Goal: Use online tool/utility: Utilize a website feature to perform a specific function

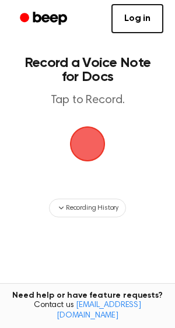
click at [93, 141] on span "button" at bounding box center [87, 144] width 49 height 49
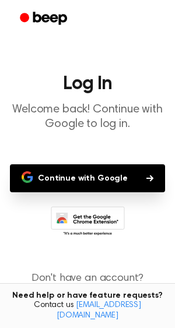
click at [82, 168] on button "Continue with Google" at bounding box center [87, 178] width 155 height 28
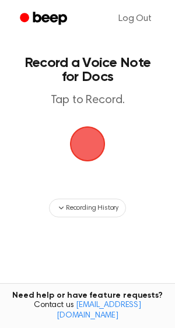
click at [94, 145] on span "button" at bounding box center [88, 145] width 64 height 64
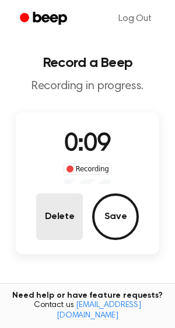
click at [61, 211] on button "Delete" at bounding box center [59, 217] width 47 height 47
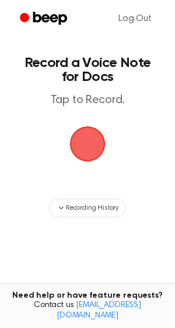
click at [90, 143] on span "button" at bounding box center [88, 144] width 62 height 62
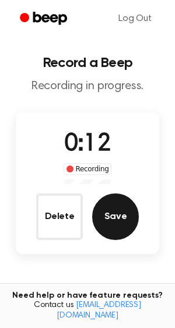
click at [124, 226] on button "Save" at bounding box center [115, 217] width 47 height 47
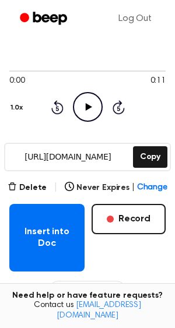
scroll to position [78, 0]
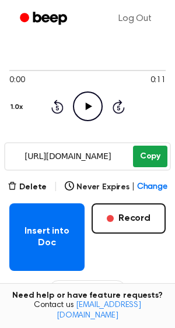
click at [147, 156] on button "Copy" at bounding box center [150, 157] width 34 height 22
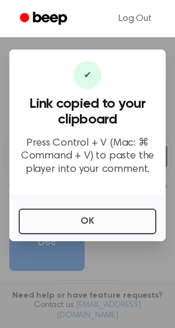
click at [100, 233] on button "OK" at bounding box center [88, 222] width 138 height 26
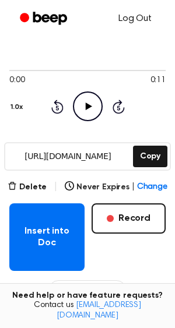
click at [137, 17] on link "Log Out" at bounding box center [135, 19] width 57 height 28
